Goal: Information Seeking & Learning: Learn about a topic

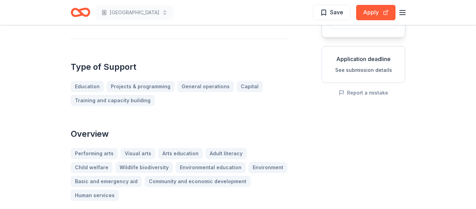
scroll to position [111, 0]
click at [155, 87] on link "Projects & programming" at bounding box center [143, 85] width 73 height 11
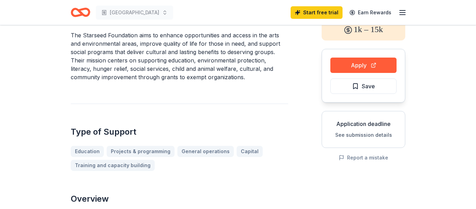
scroll to position [0, 0]
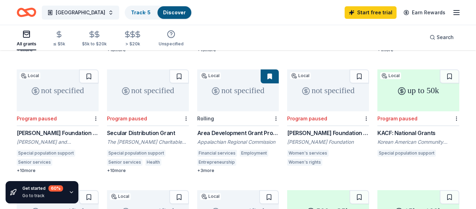
scroll to position [177, 0]
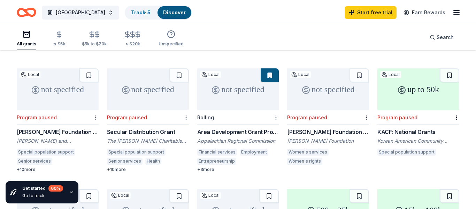
click at [208, 166] on div "+ 3 more" at bounding box center [238, 169] width 82 height 6
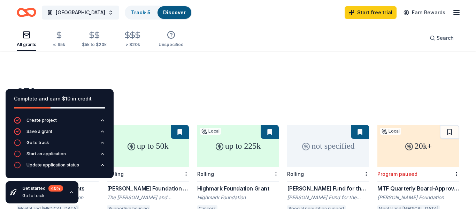
scroll to position [419, 0]
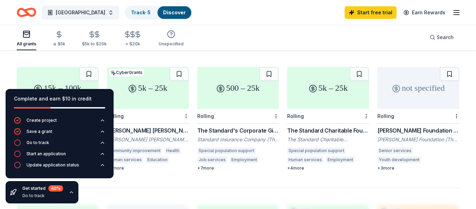
click at [455, 10] on line "button" at bounding box center [456, 10] width 6 height 0
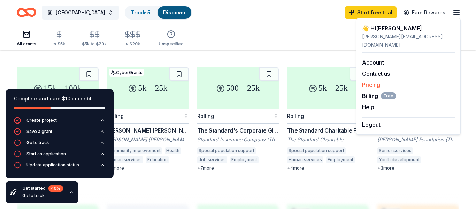
click at [372, 81] on link "Pricing" at bounding box center [371, 84] width 18 height 7
click at [371, 81] on link "Pricing" at bounding box center [371, 84] width 18 height 7
click at [372, 81] on link "Pricing" at bounding box center [371, 84] width 18 height 7
click at [368, 81] on link "Pricing" at bounding box center [371, 84] width 18 height 7
click at [365, 59] on link "Account" at bounding box center [373, 62] width 22 height 7
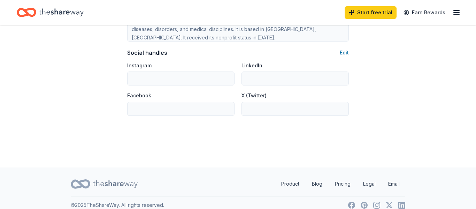
scroll to position [489, 0]
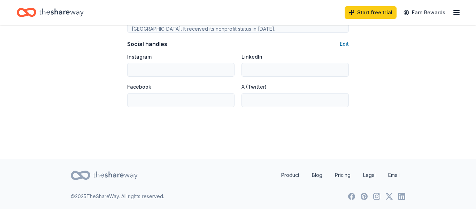
click at [457, 13] on line "button" at bounding box center [456, 13] width 6 height 0
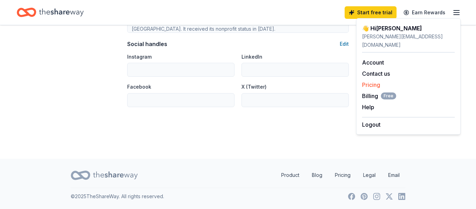
click at [372, 81] on link "Pricing" at bounding box center [371, 84] width 18 height 7
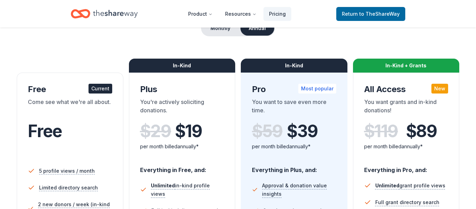
scroll to position [55, 0]
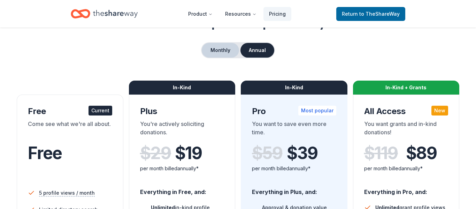
click at [222, 51] on button "Monthly" at bounding box center [220, 50] width 37 height 15
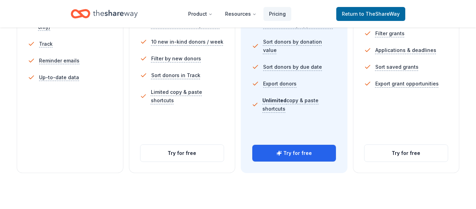
scroll to position [263, 0]
